Goal: Transaction & Acquisition: Purchase product/service

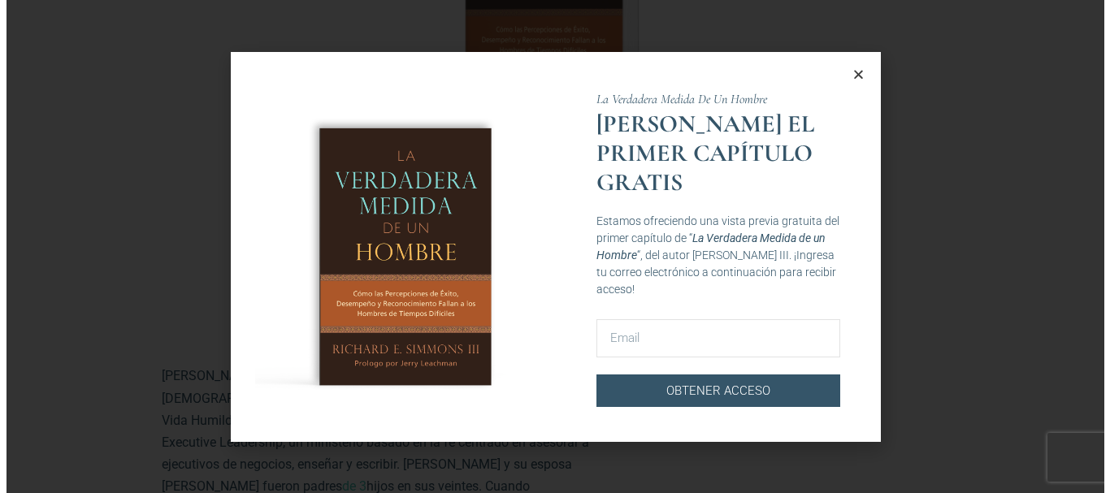
scroll to position [737, 0]
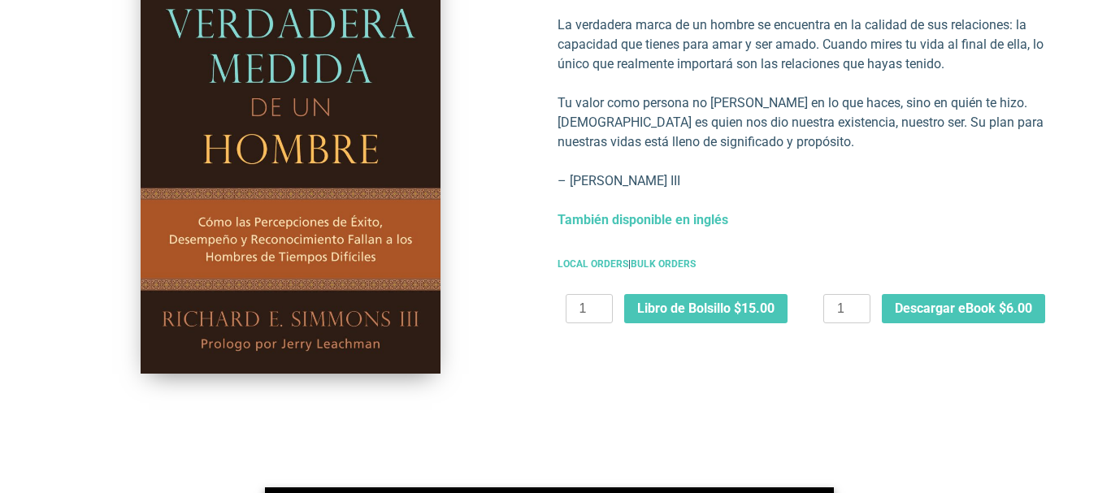
scroll to position [430, 0]
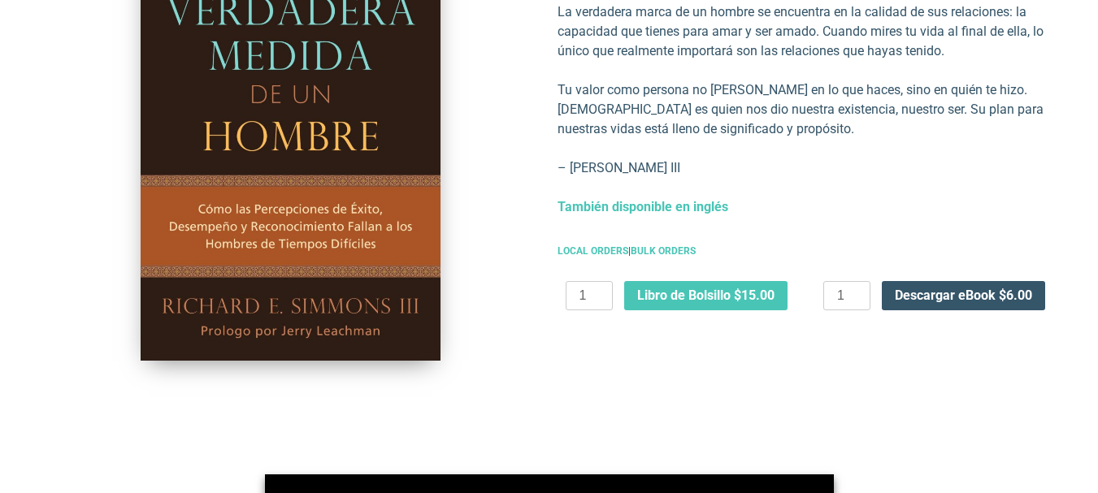
click at [930, 289] on span "Descargar eBook $6.00" at bounding box center [963, 295] width 137 height 13
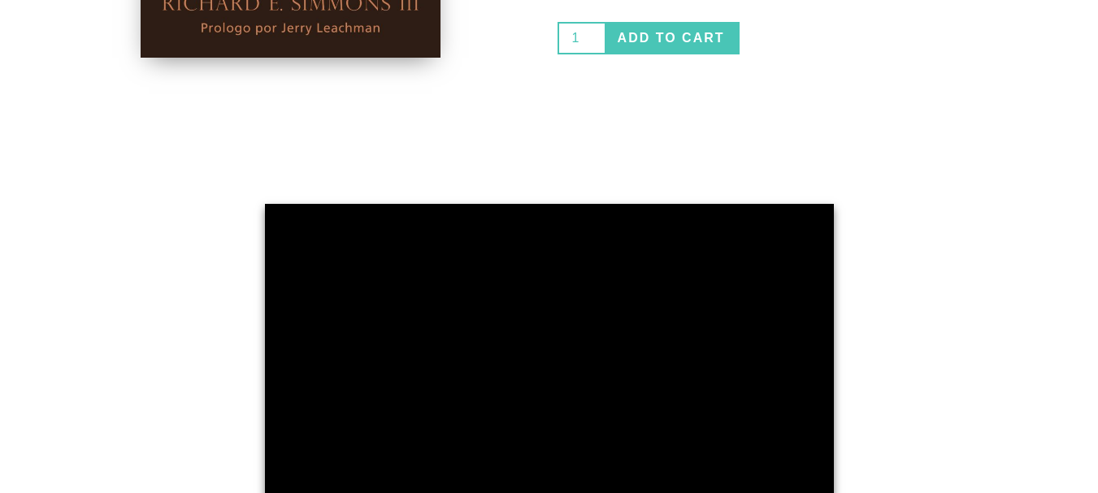
scroll to position [818, 0]
